Goal: Information Seeking & Learning: Compare options

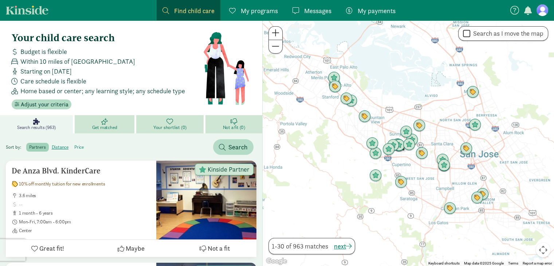
click at [81, 146] on label "price" at bounding box center [78, 147] width 15 height 9
click at [74, 144] on input "price" at bounding box center [74, 144] width 0 height 0
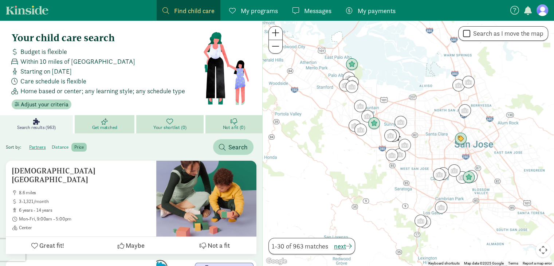
click at [59, 147] on label "distance" at bounding box center [60, 147] width 23 height 9
click at [52, 144] on input "distance" at bounding box center [52, 144] width 0 height 0
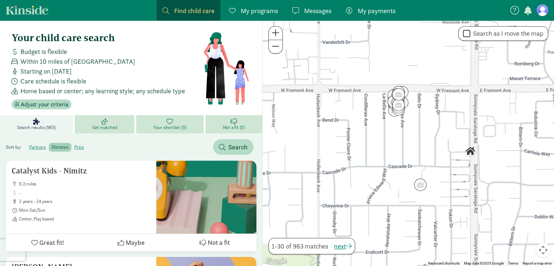
click at [157, 142] on div "Sort by: partners distance price Search" at bounding box center [131, 144] width 262 height 22
click at [45, 104] on span "Adjust your criteria" at bounding box center [45, 104] width 48 height 9
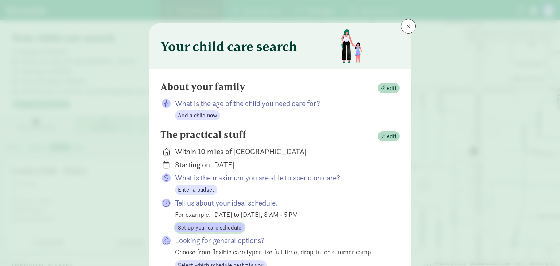
click at [232, 227] on span "Set up your care schedule" at bounding box center [209, 227] width 63 height 9
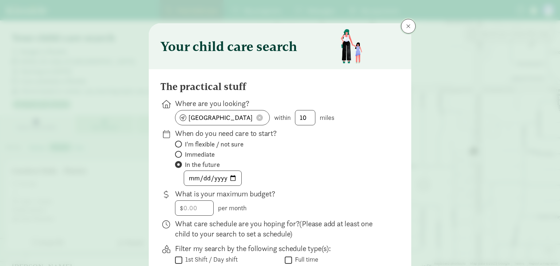
click at [406, 27] on span at bounding box center [408, 26] width 4 height 6
